Goal: Task Accomplishment & Management: Manage account settings

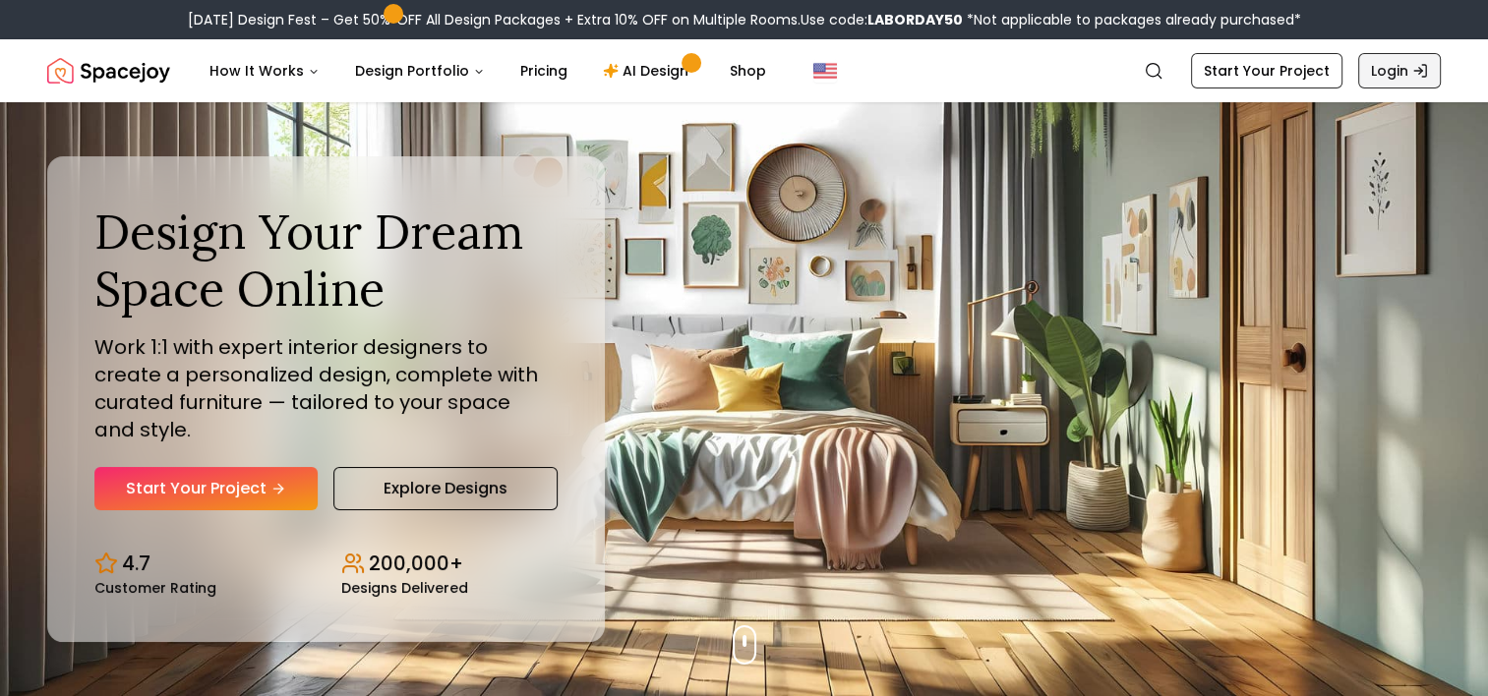
click at [1403, 59] on link "Login" at bounding box center [1400, 70] width 83 height 35
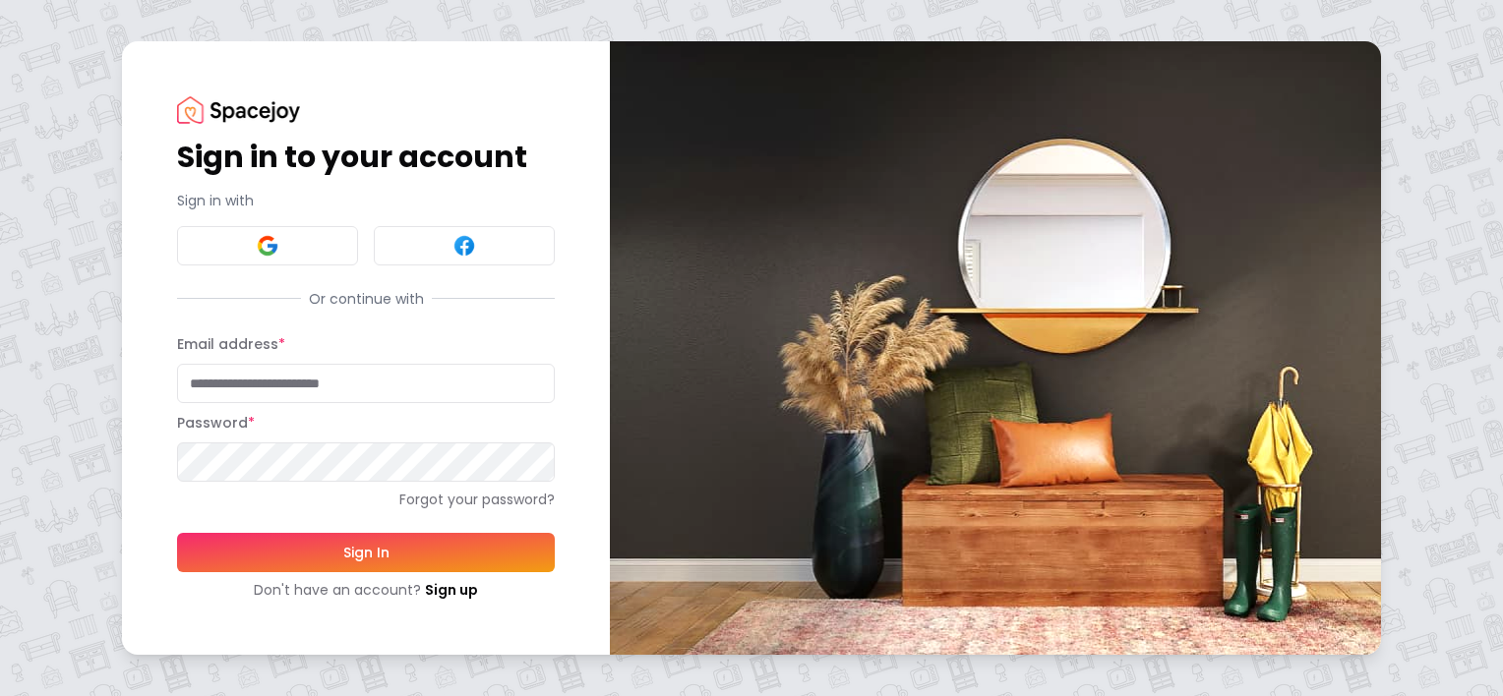
click at [304, 380] on input "Email address *" at bounding box center [366, 383] width 378 height 39
type input "**********"
click at [177, 533] on button "Sign In" at bounding box center [366, 552] width 378 height 39
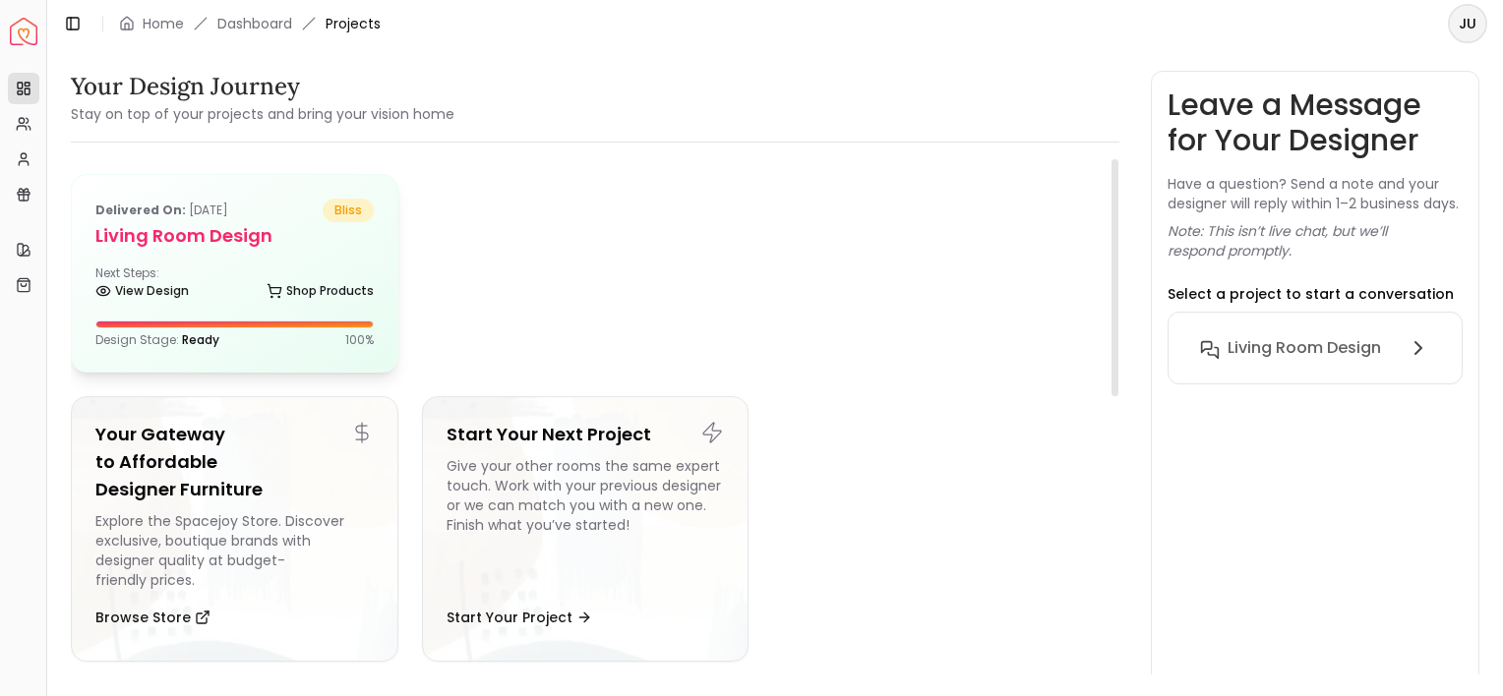
click at [313, 235] on h5 "Living Room design" at bounding box center [234, 236] width 278 height 28
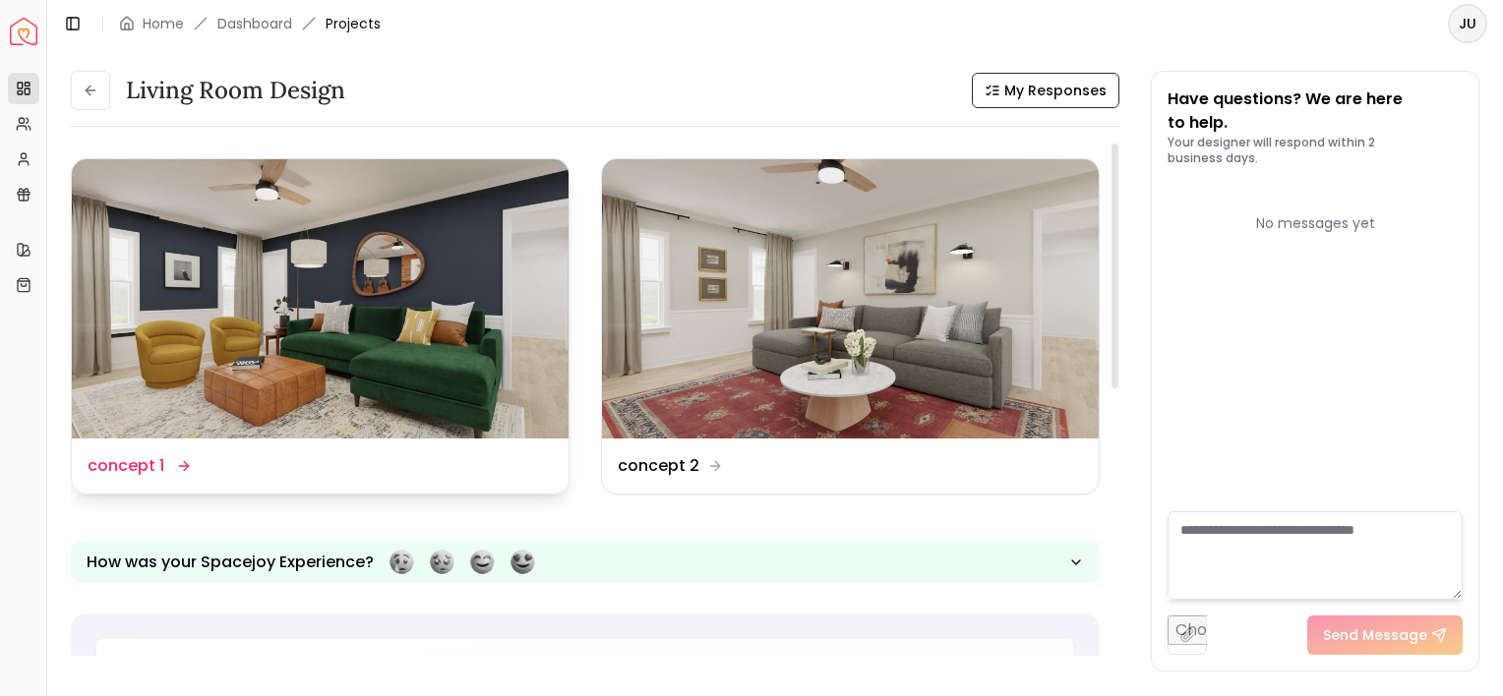
click at [313, 235] on img at bounding box center [320, 298] width 497 height 279
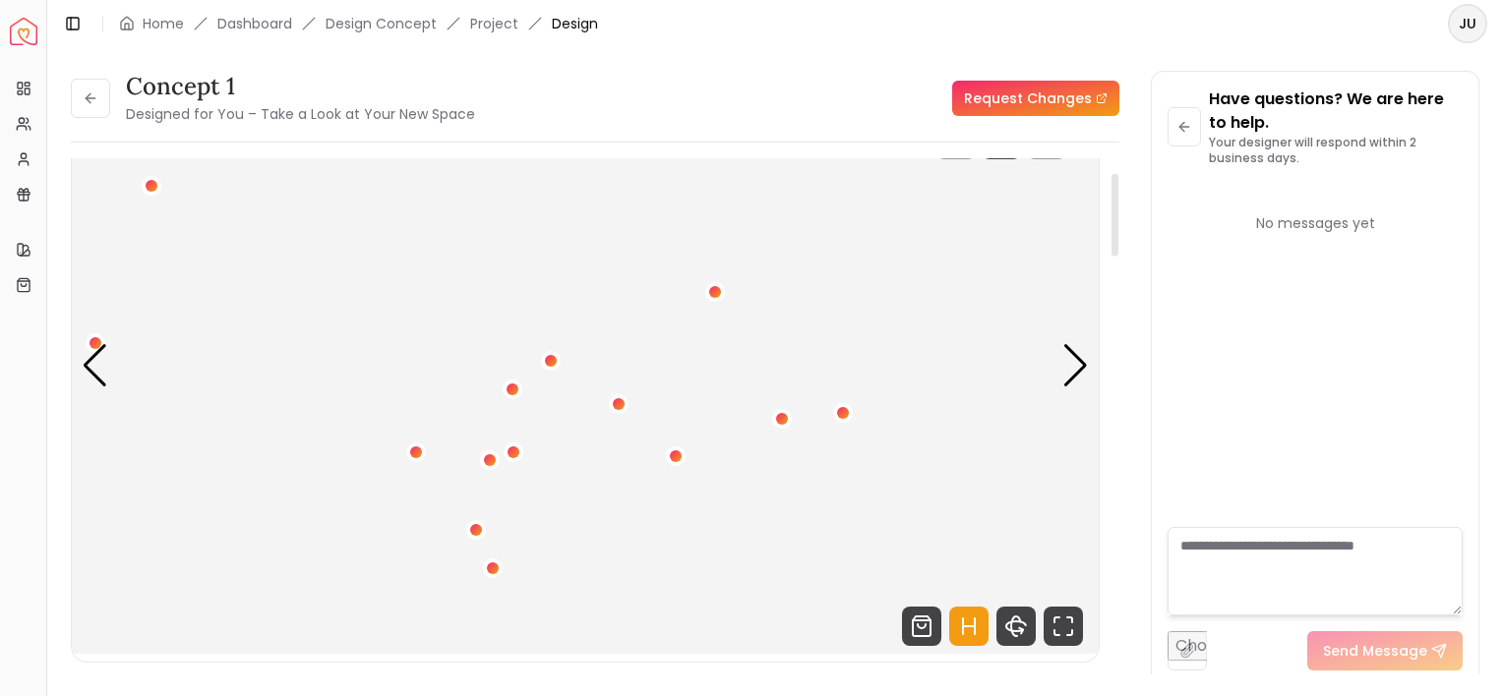
scroll to position [89, 0]
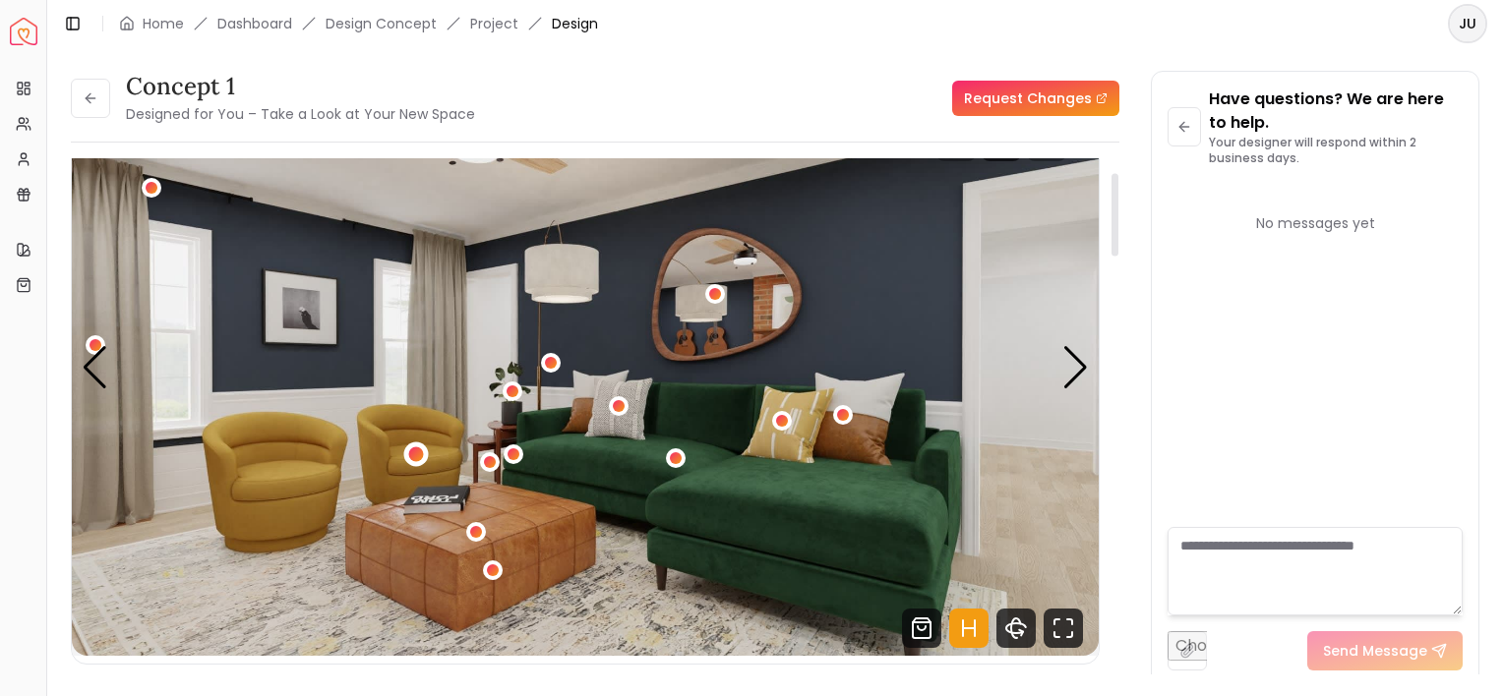
click at [412, 454] on div "1 / 4" at bounding box center [416, 455] width 15 height 15
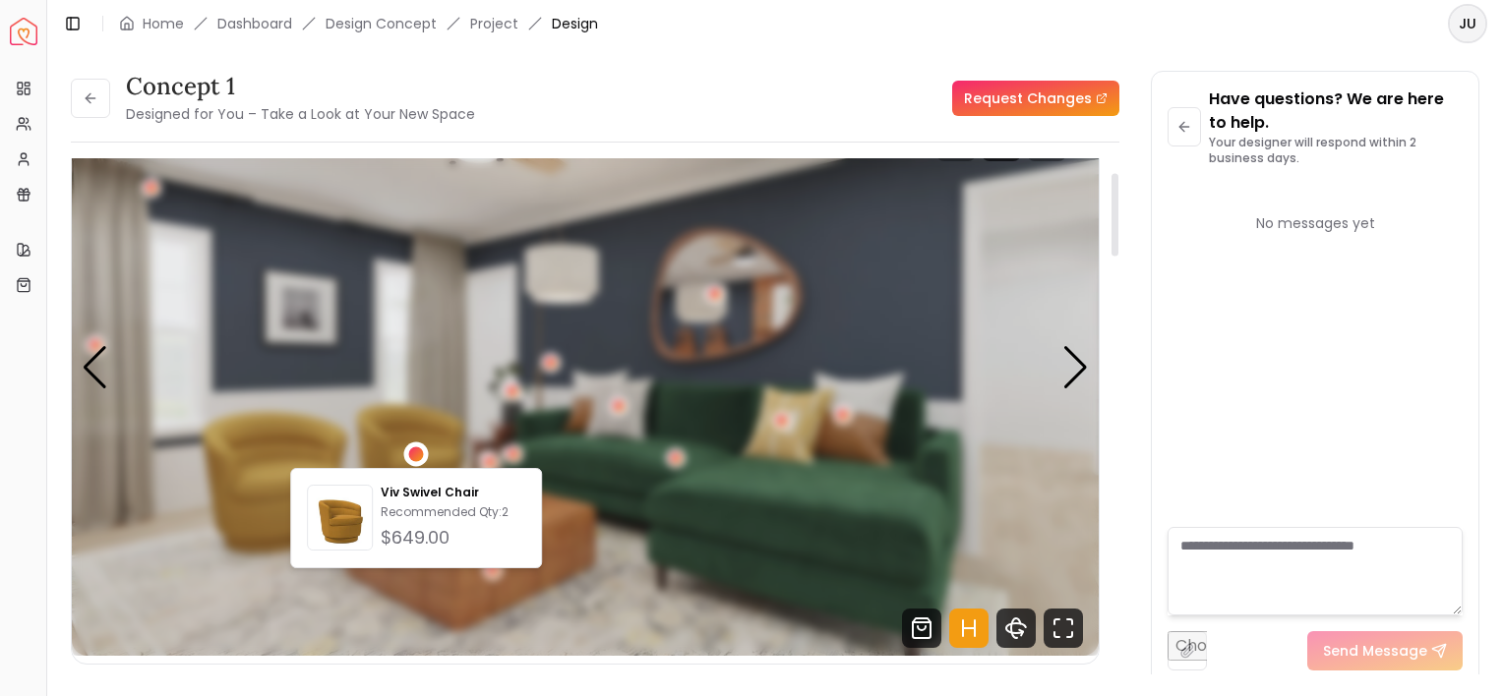
click at [412, 454] on div "1 / 4" at bounding box center [416, 455] width 15 height 15
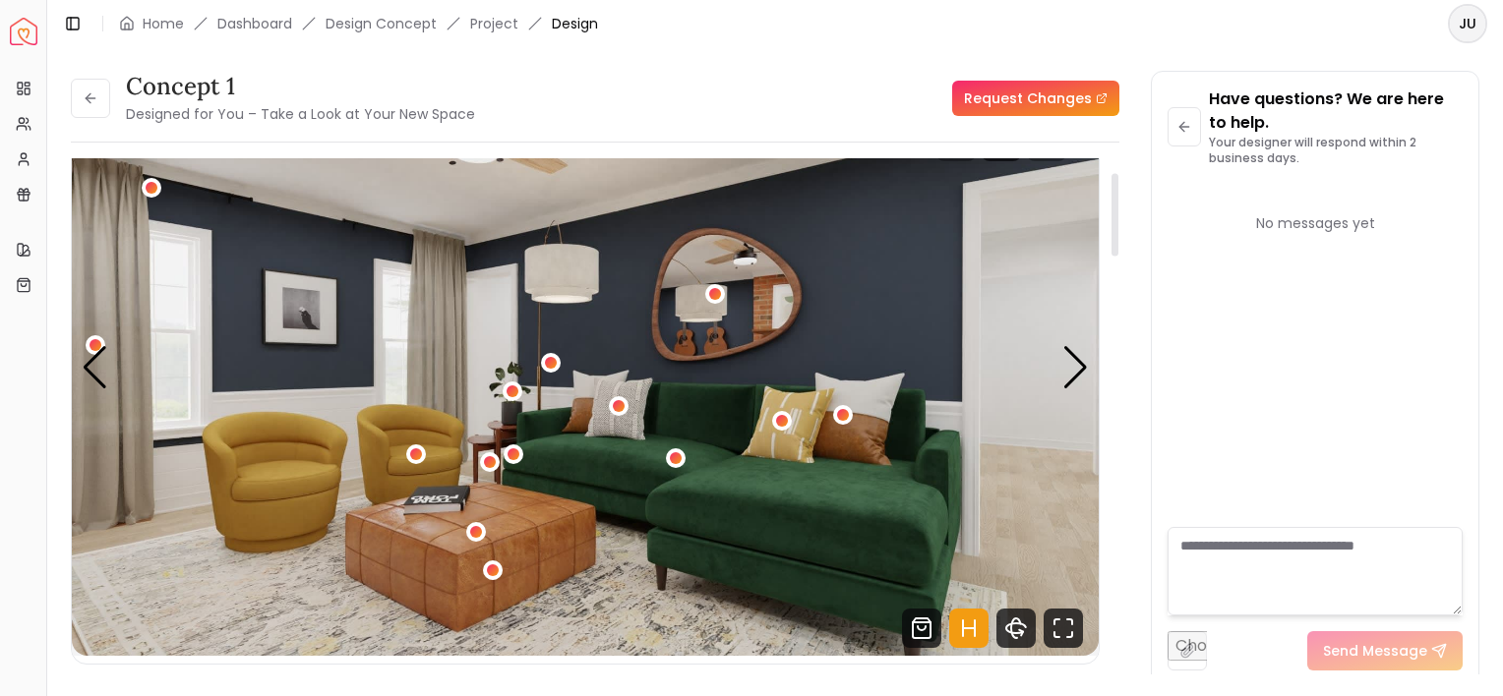
click at [590, 467] on img "1 / 4" at bounding box center [585, 367] width 1027 height 577
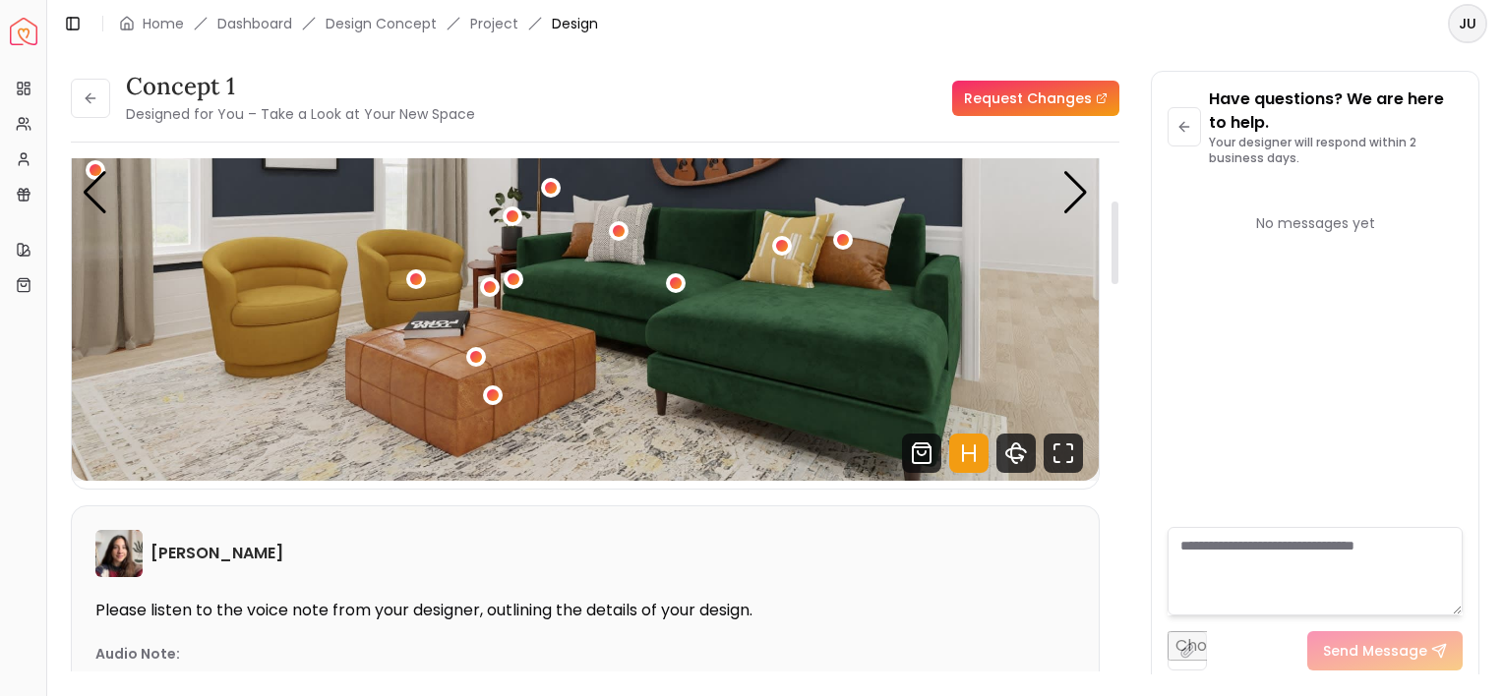
scroll to position [266, 0]
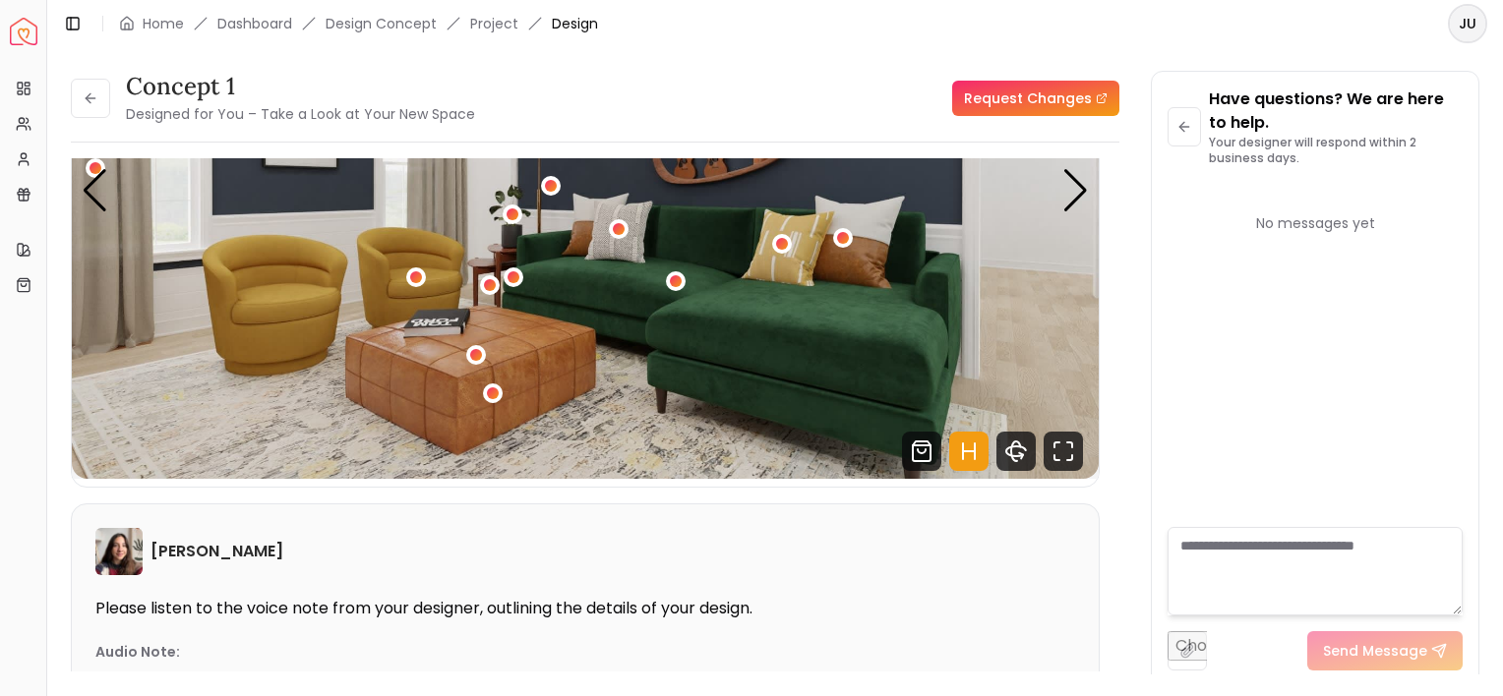
click at [1023, 114] on link "Request Changes" at bounding box center [1035, 98] width 167 height 35
